Goal: Use online tool/utility: Utilize a website feature to perform a specific function

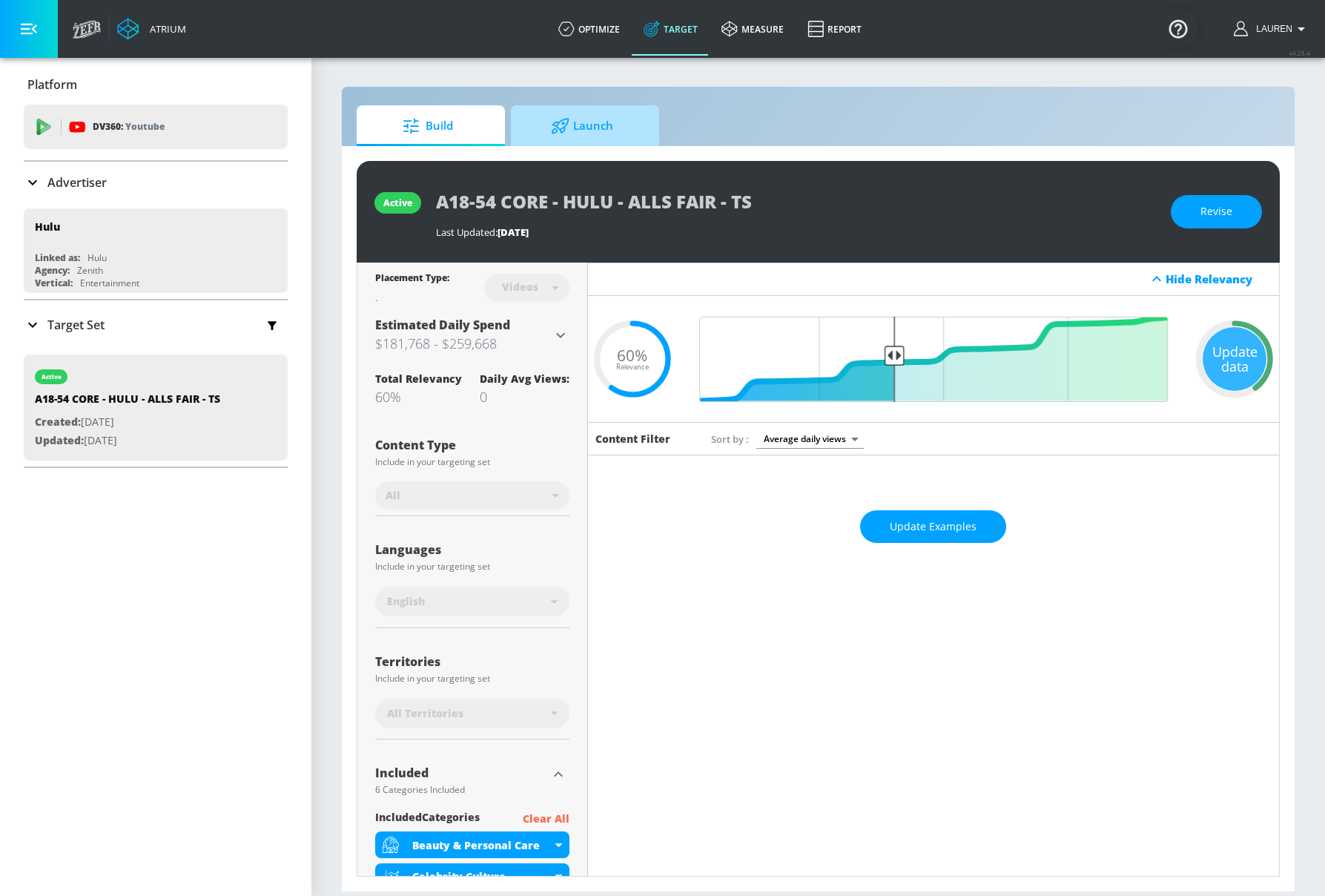
click at [609, 133] on span "Launch" at bounding box center [581, 126] width 112 height 35
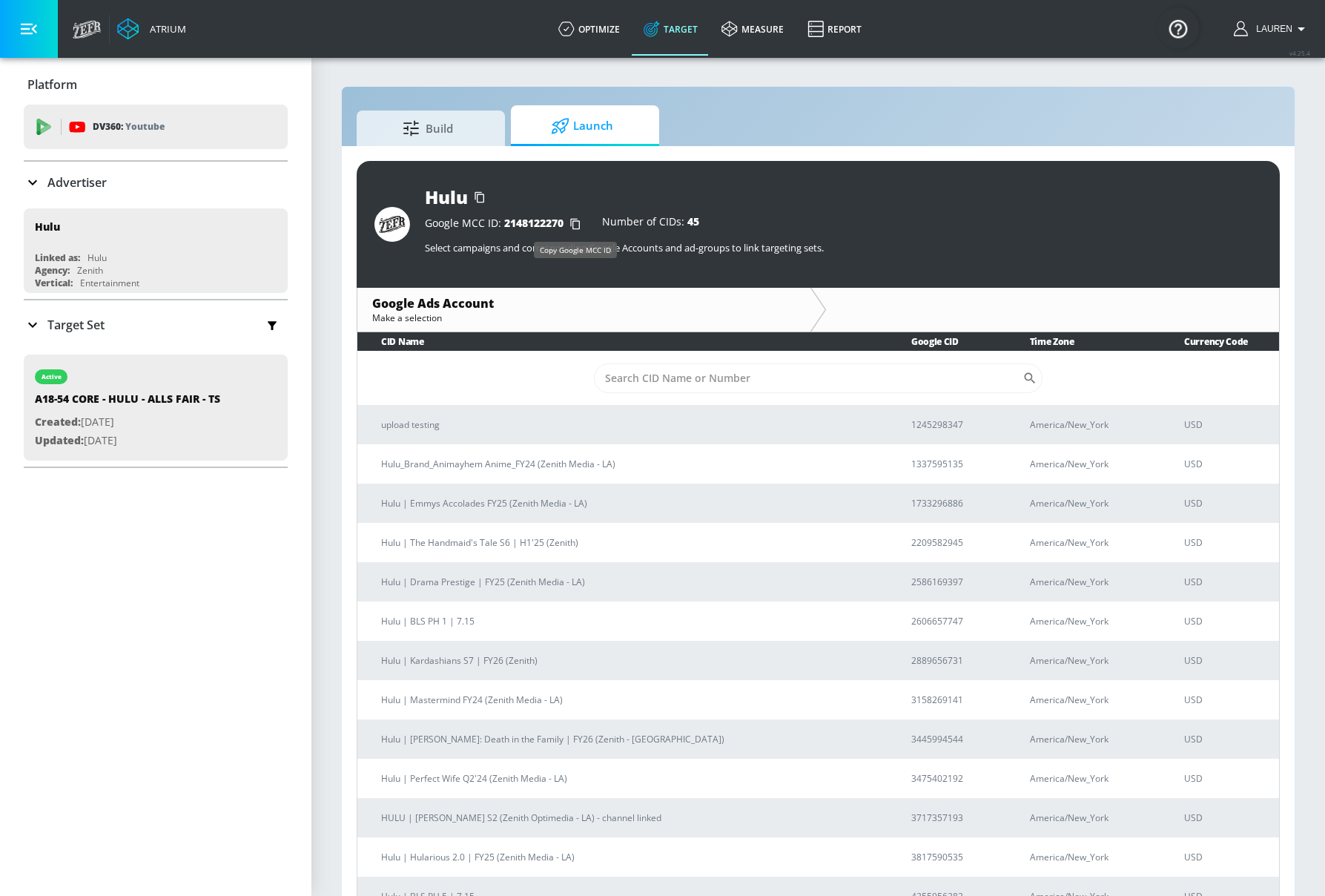
click at [576, 220] on icon "button" at bounding box center [576, 224] width 23 height 23
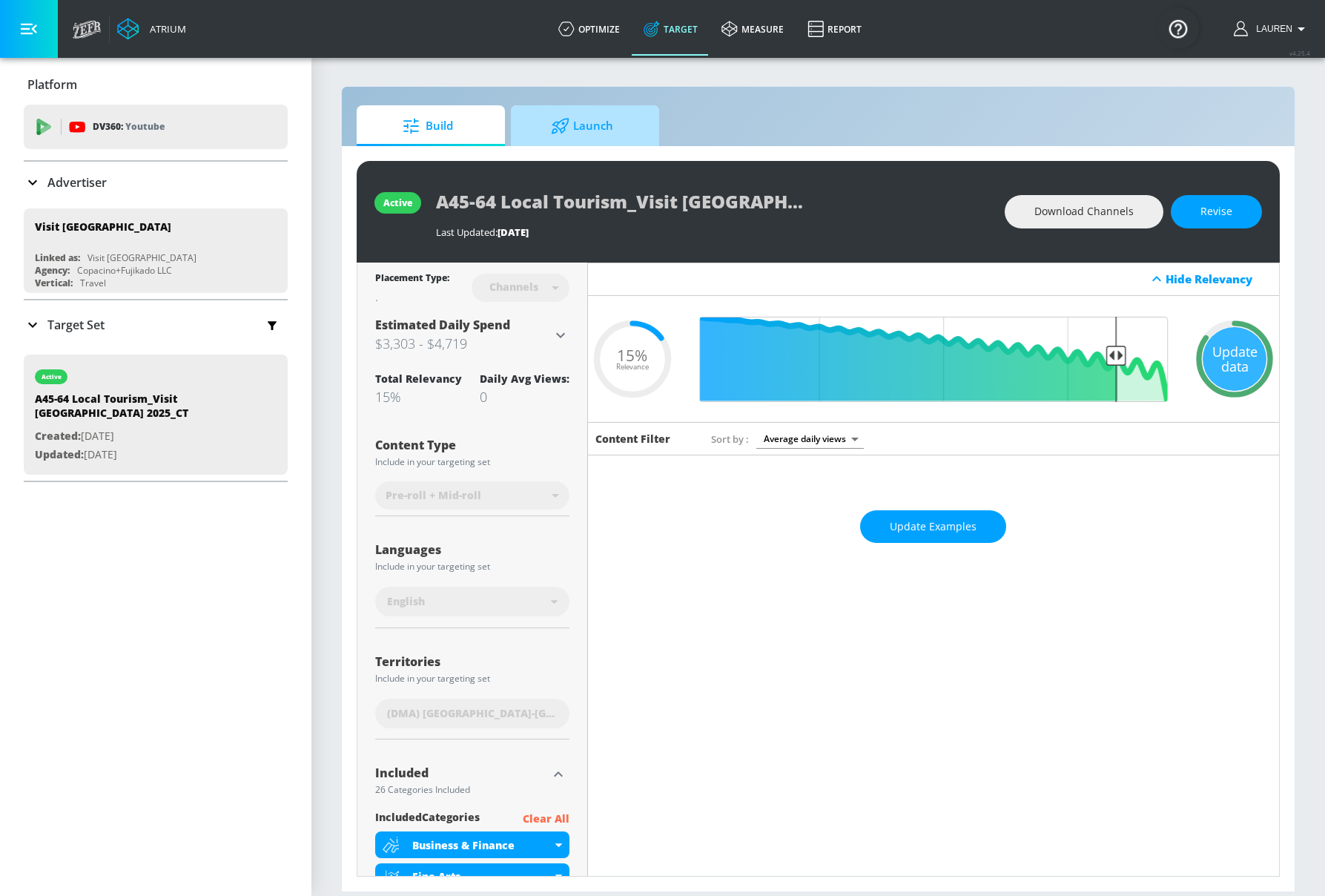
click at [574, 123] on span "Launch" at bounding box center [581, 126] width 112 height 35
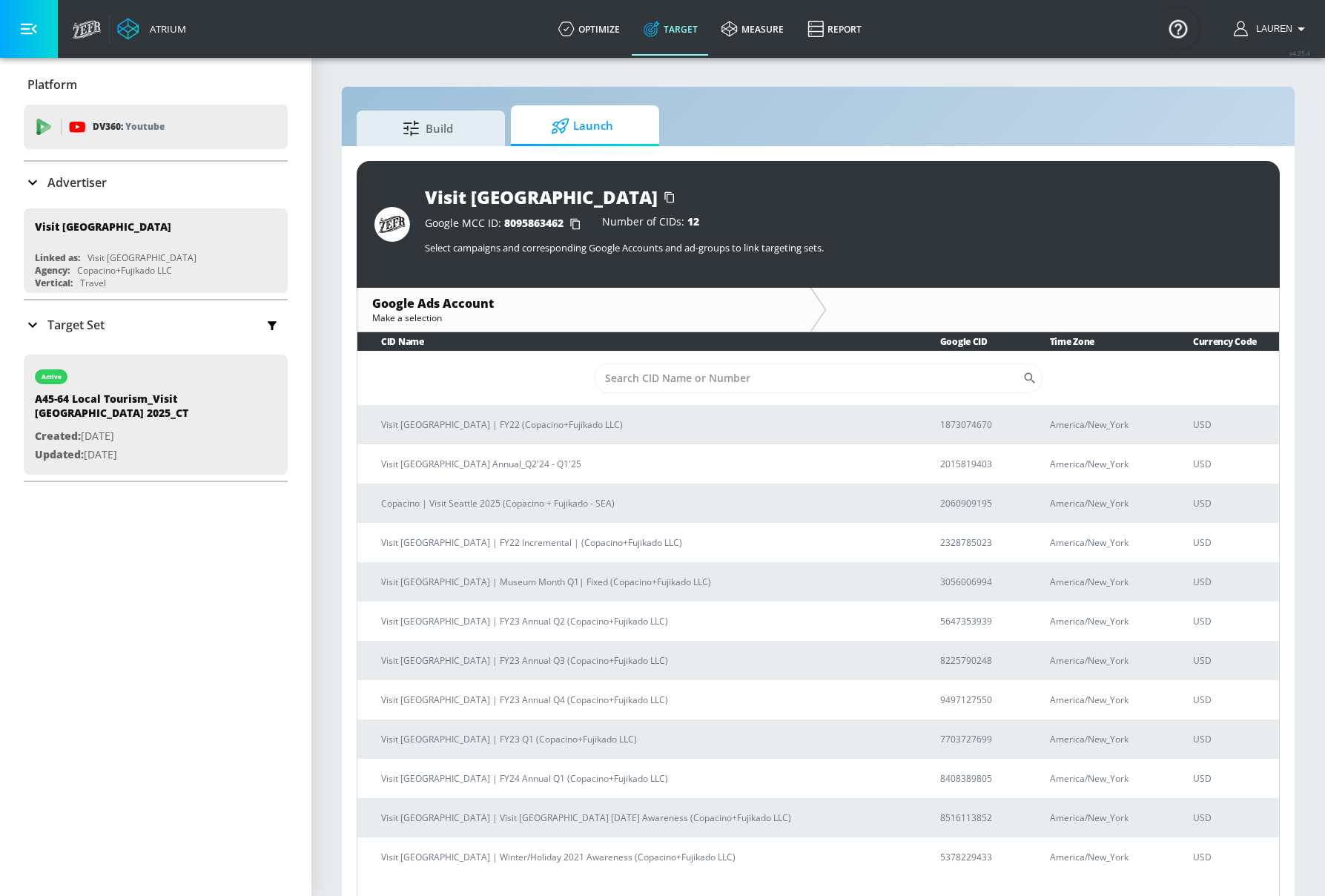
click at [577, 223] on icon "button" at bounding box center [576, 224] width 23 height 23
click at [401, 133] on span "Build" at bounding box center [427, 126] width 112 height 35
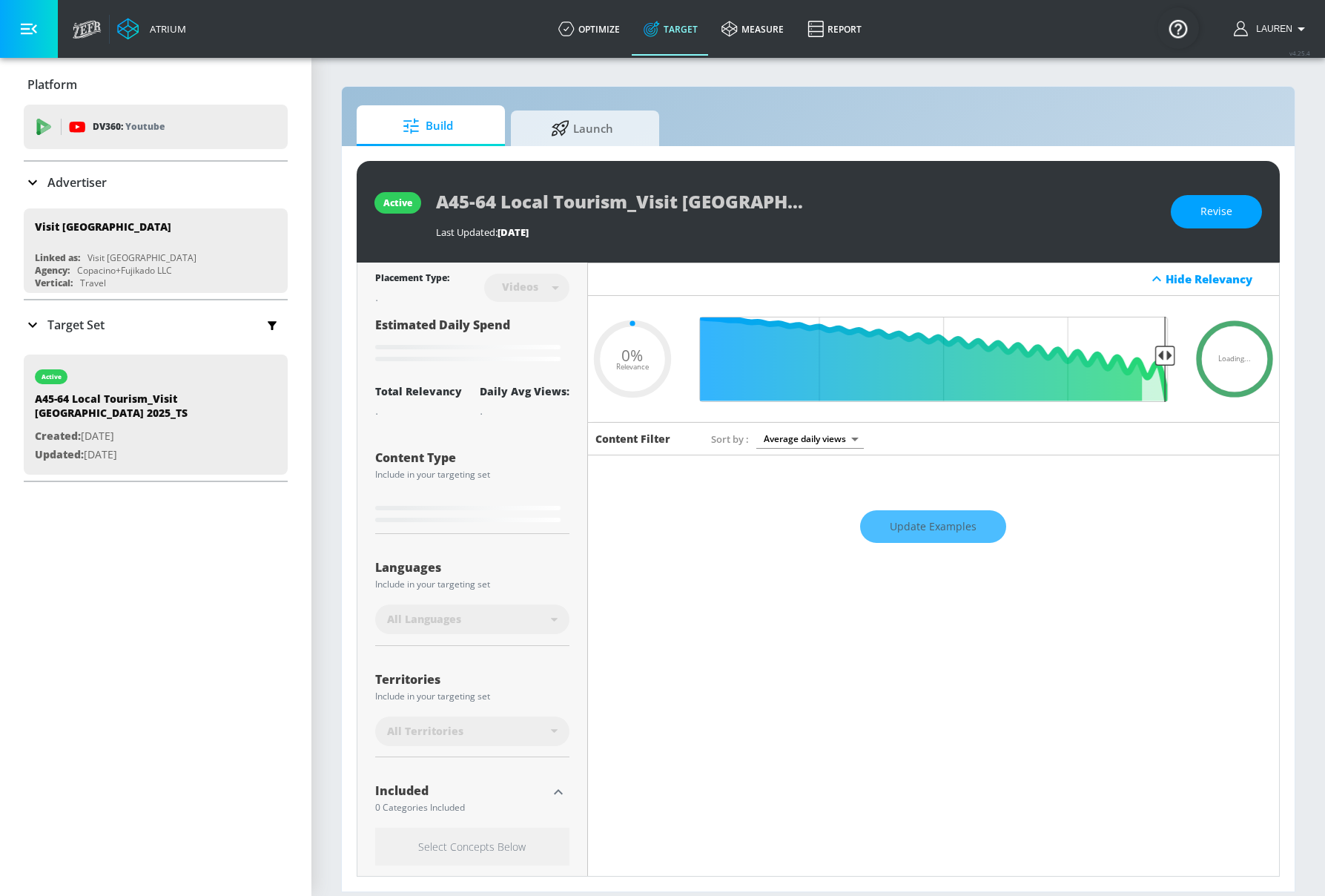
type input "0.15"
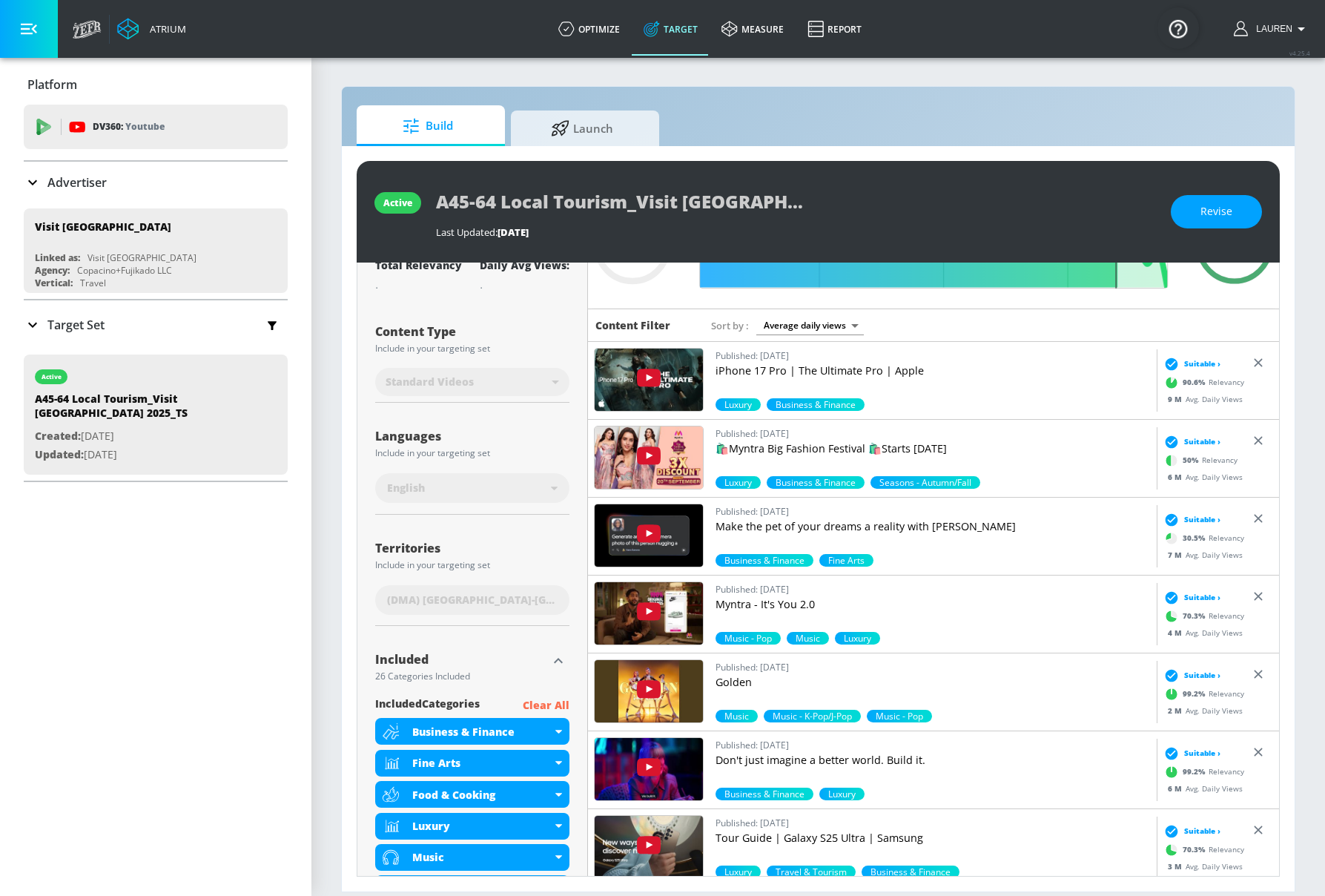
scroll to position [115, 0]
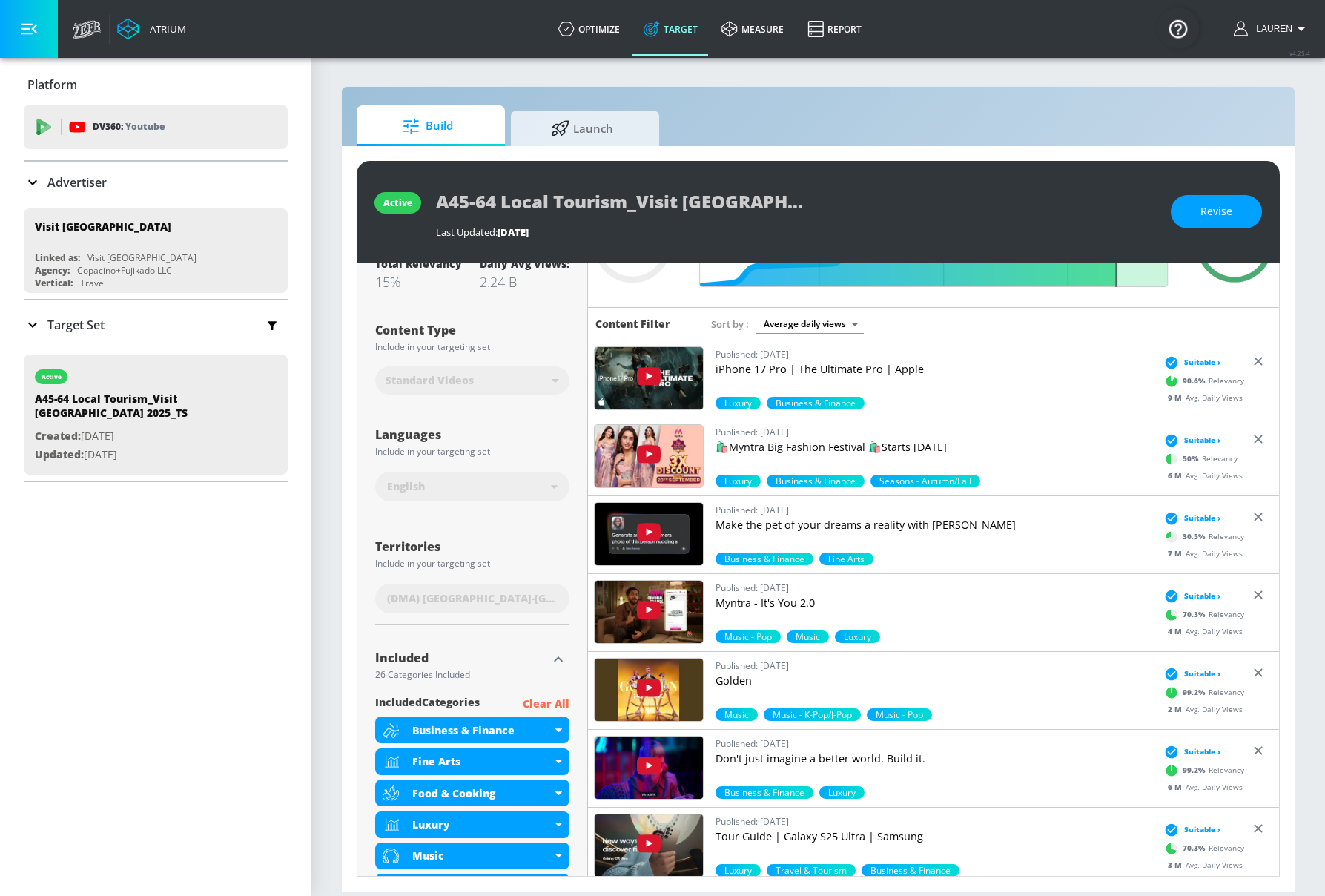
click at [92, 671] on div "Platform DV360: Youtube DV360: Youtube Advertiser Sort By A-Z asc ​ Add Account…" at bounding box center [155, 476] width 312 height 837
